Goal: Task Accomplishment & Management: Manage account settings

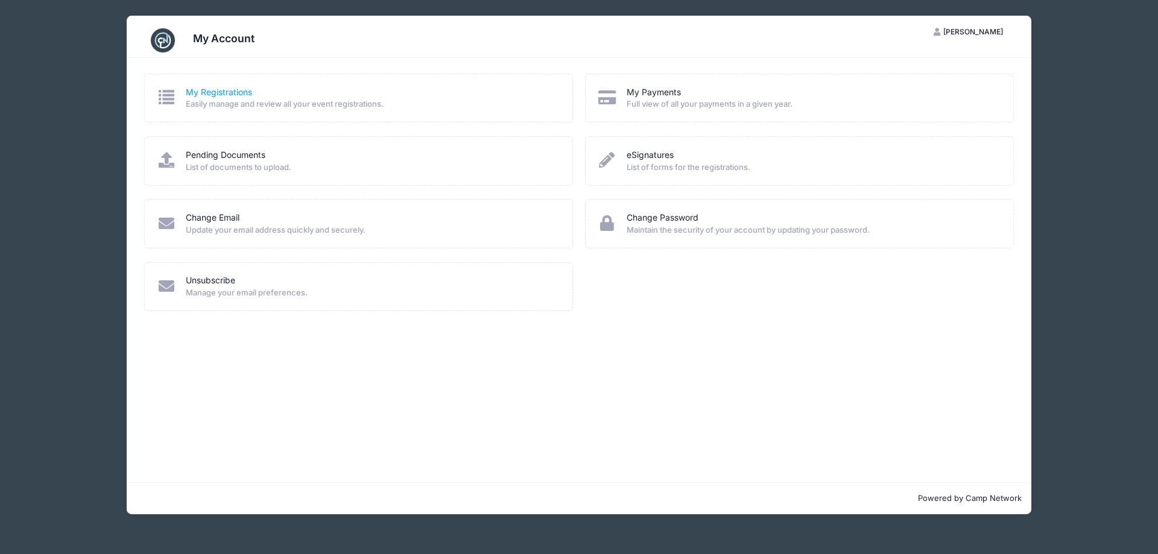
click at [238, 96] on link "My Registrations" at bounding box center [219, 92] width 66 height 13
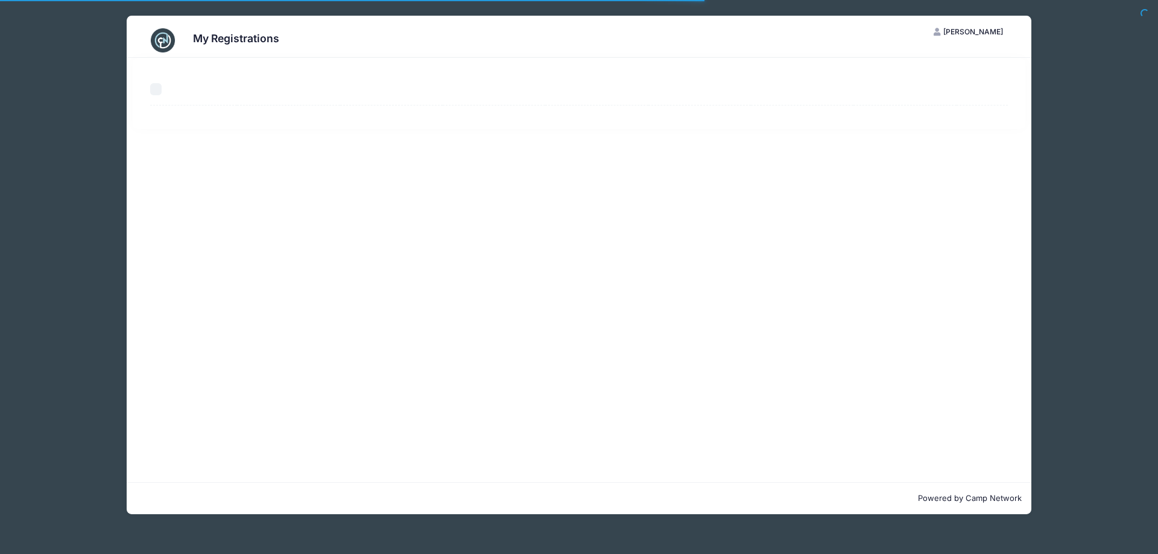
select select "50"
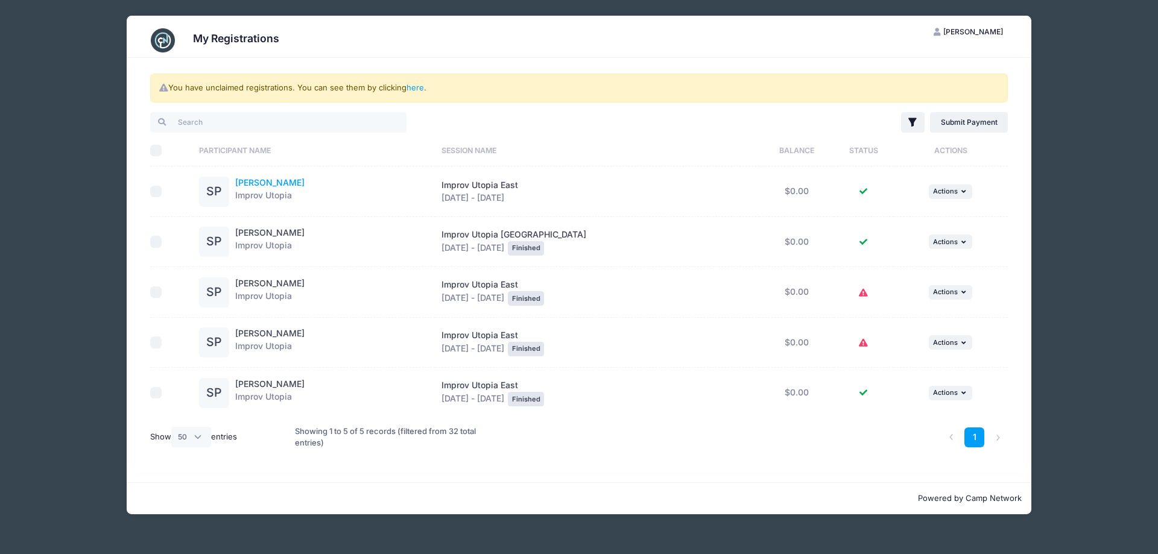
click at [263, 183] on link "[PERSON_NAME]" at bounding box center [269, 182] width 69 height 10
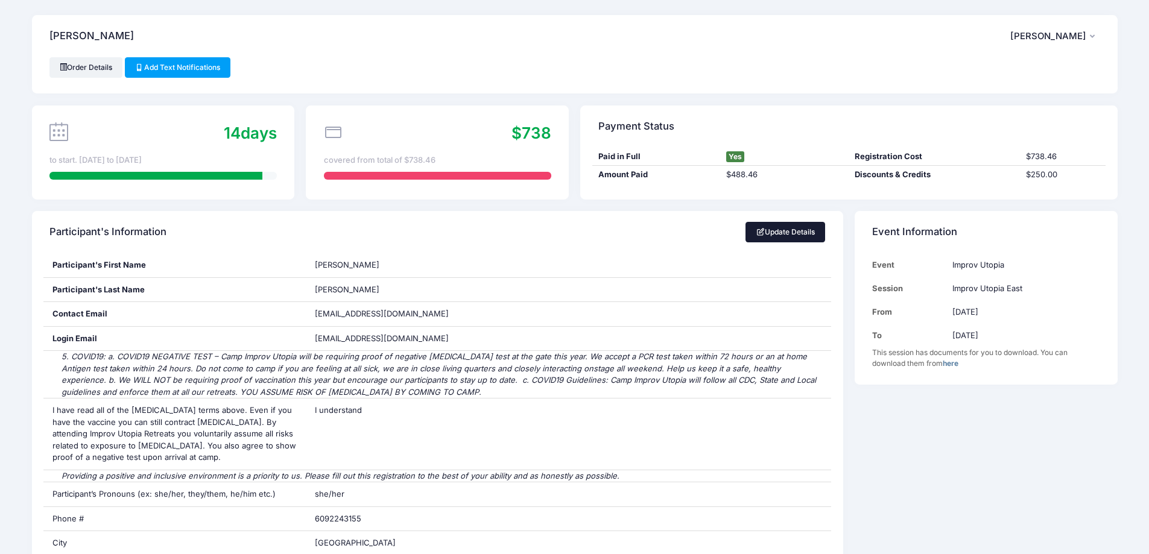
click at [803, 235] on link "Update Details" at bounding box center [785, 232] width 80 height 21
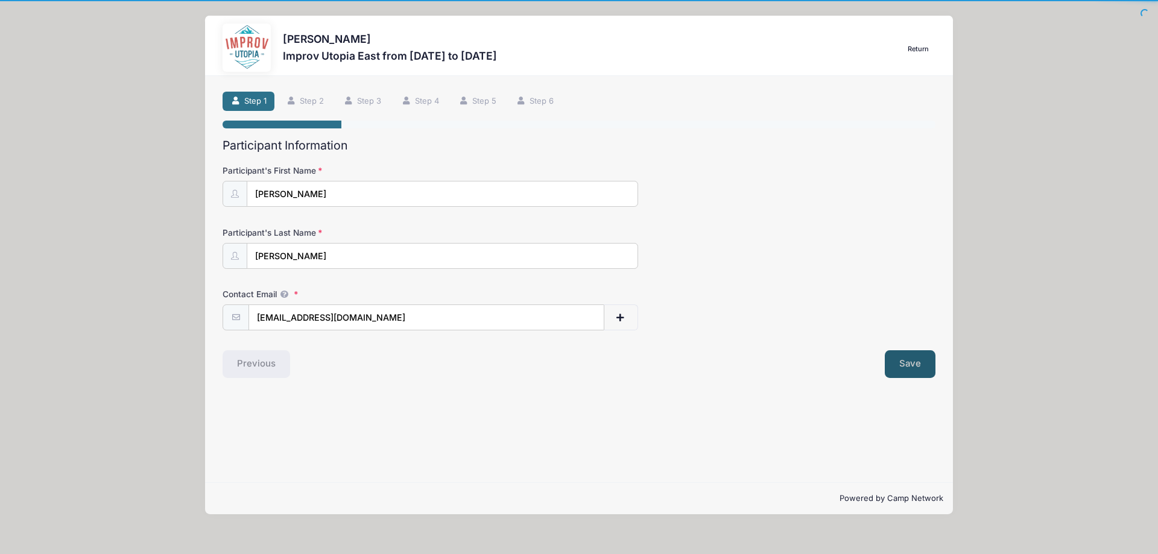
click at [906, 362] on button "Save" at bounding box center [910, 364] width 51 height 28
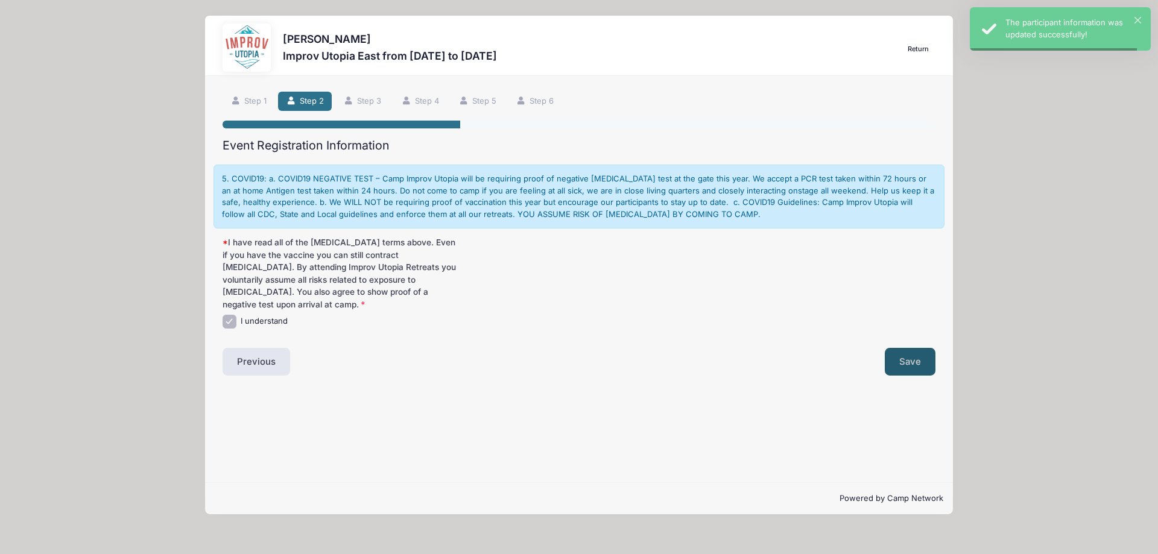
click at [906, 362] on button "Save" at bounding box center [910, 362] width 51 height 28
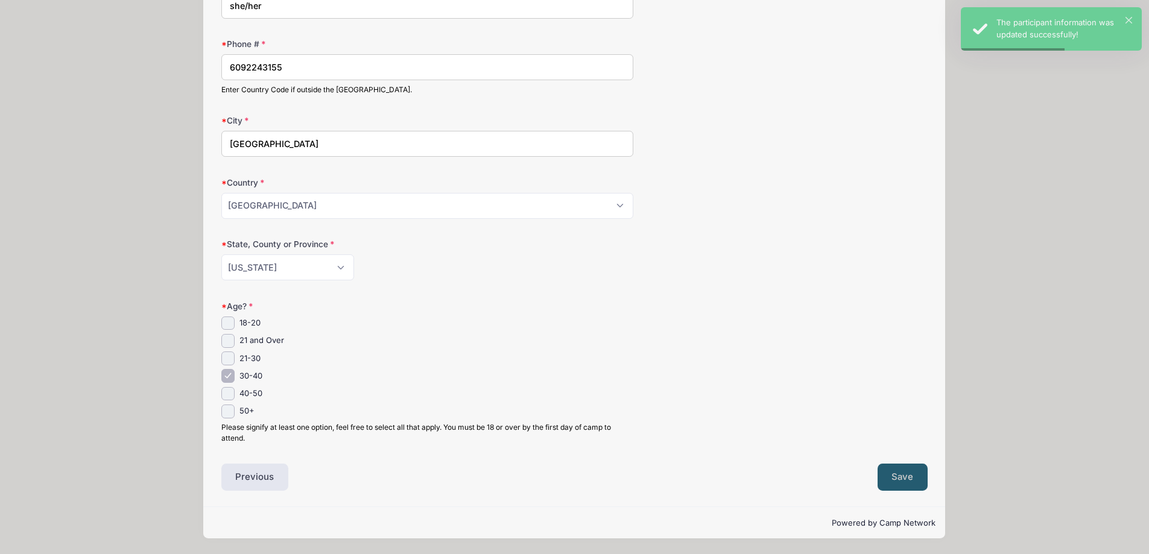
click at [899, 471] on button "Save" at bounding box center [902, 478] width 51 height 28
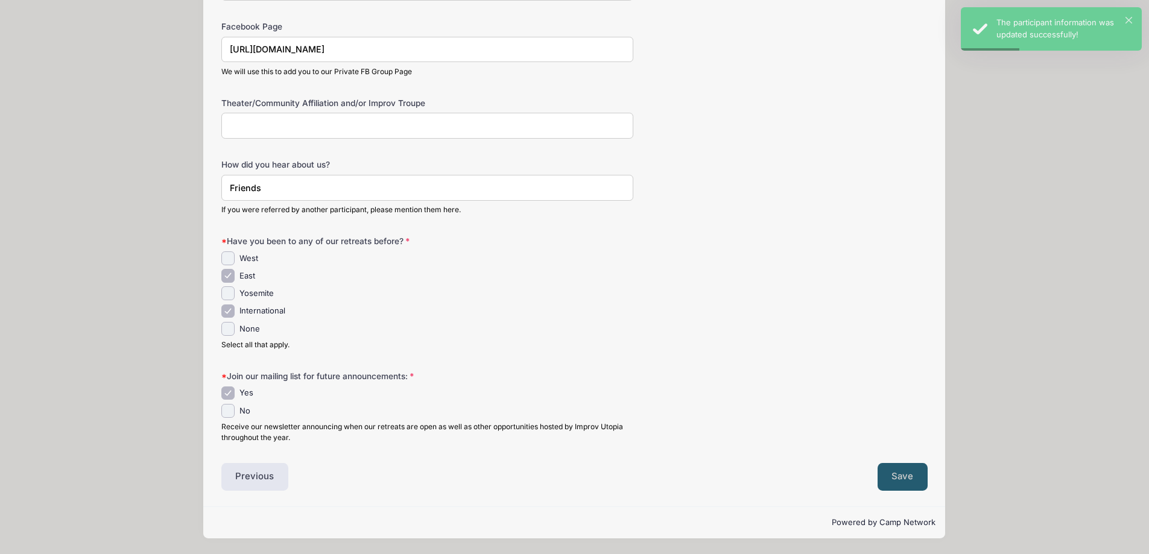
click at [899, 471] on button "Save" at bounding box center [902, 477] width 51 height 28
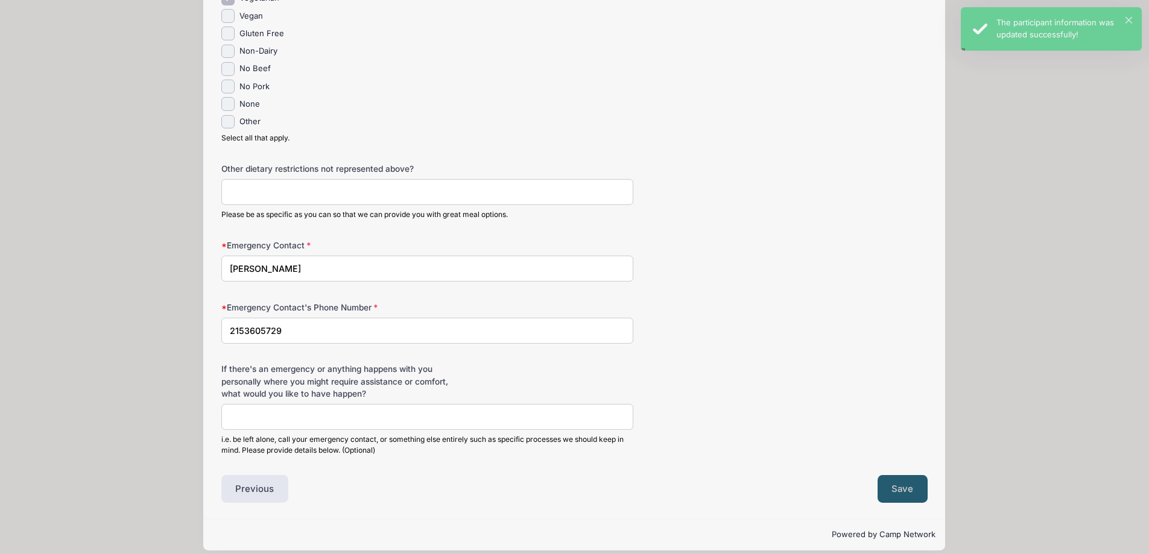
drag, startPoint x: 894, startPoint y: 480, endPoint x: 899, endPoint y: 471, distance: 10.3
click at [899, 475] on button "Save" at bounding box center [902, 489] width 51 height 28
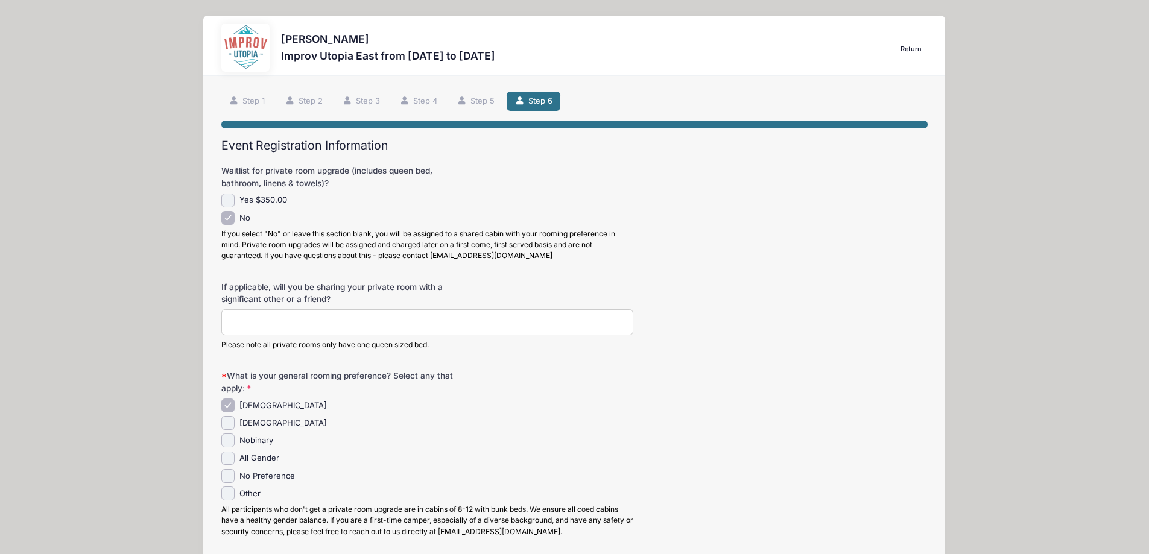
scroll to position [786, 0]
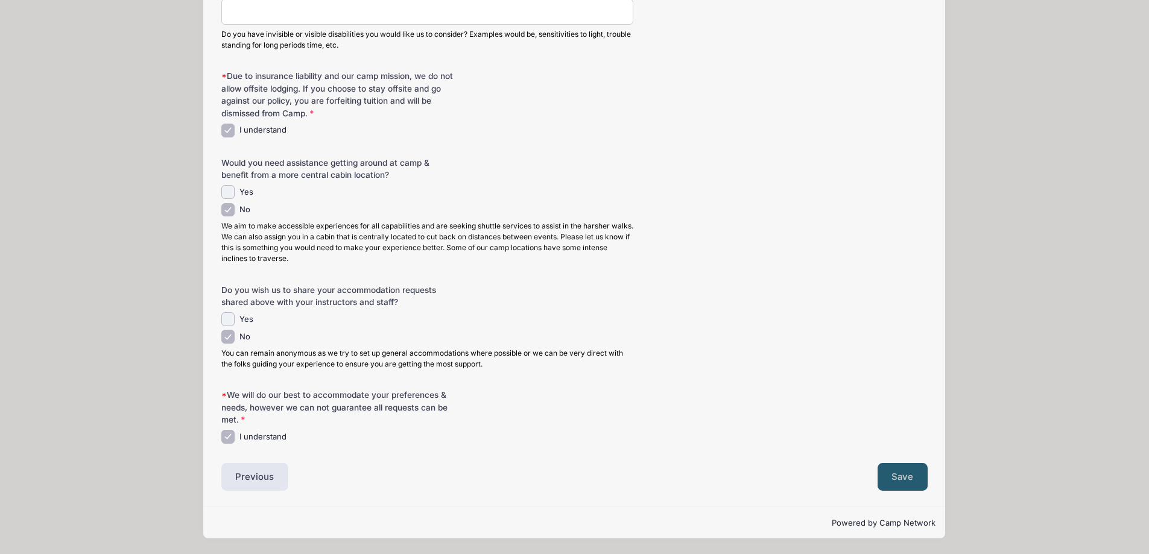
click at [904, 470] on button "Save" at bounding box center [902, 477] width 51 height 28
